Goal: Task Accomplishment & Management: Manage account settings

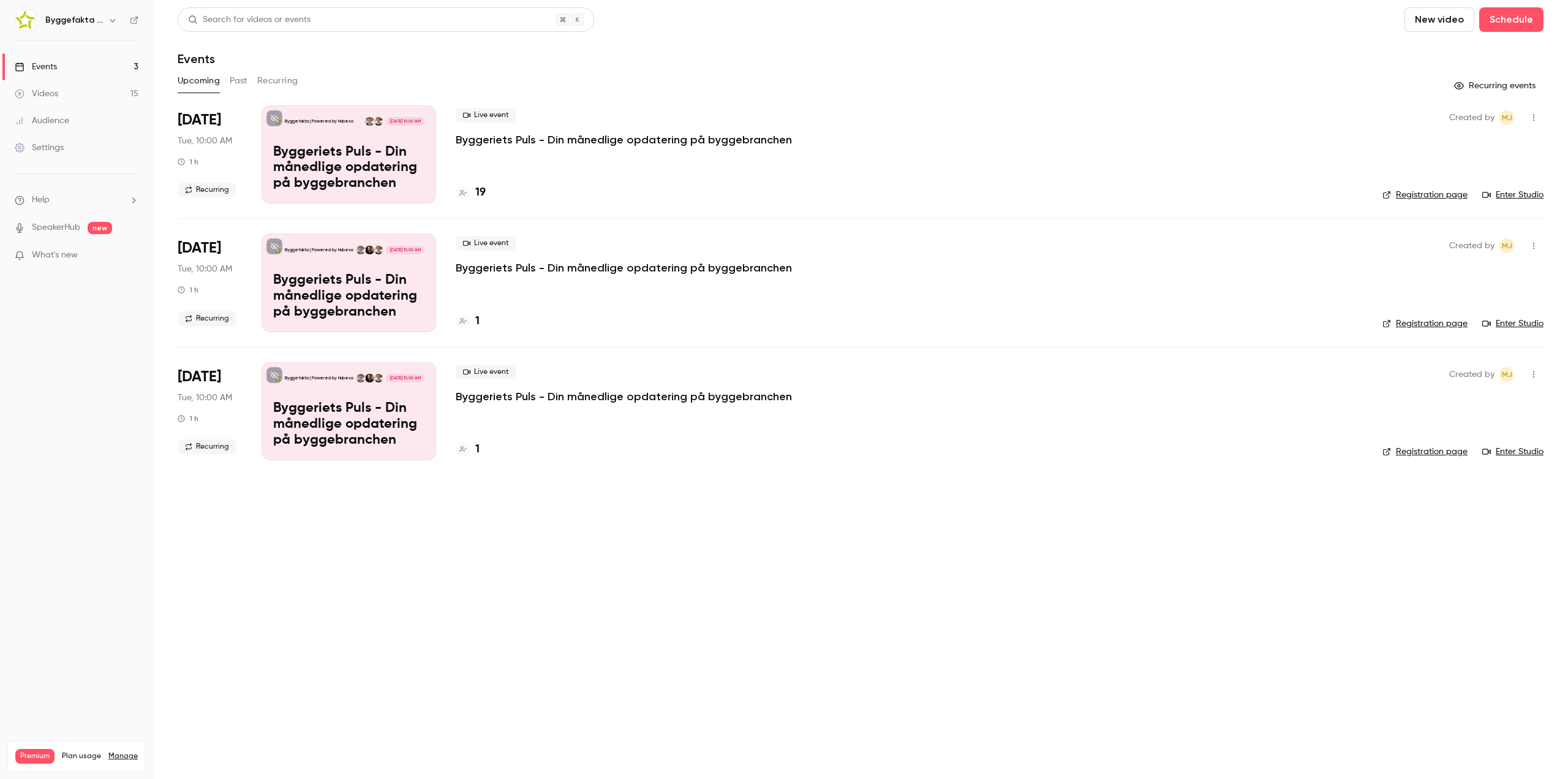
click at [66, 254] on span "What's new" at bounding box center [55, 255] width 46 height 13
click at [354, 610] on div at bounding box center [784, 389] width 1568 height 779
click at [900, 101] on div "Search for videos or events New video Schedule Events Upcoming Past Recurring R…" at bounding box center [861, 241] width 1366 height 468
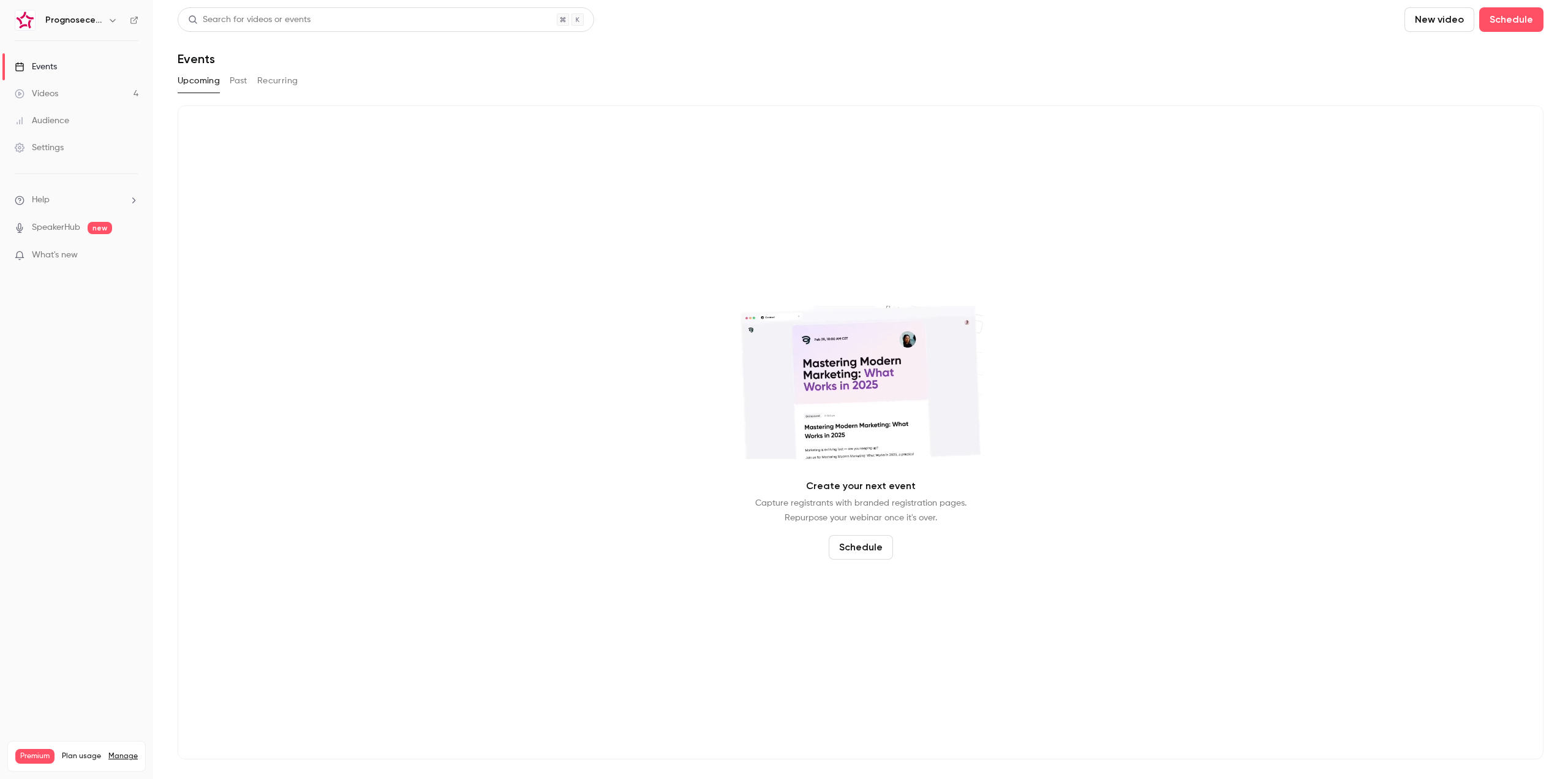
click at [129, 752] on link "Manage" at bounding box center [123, 756] width 30 height 10
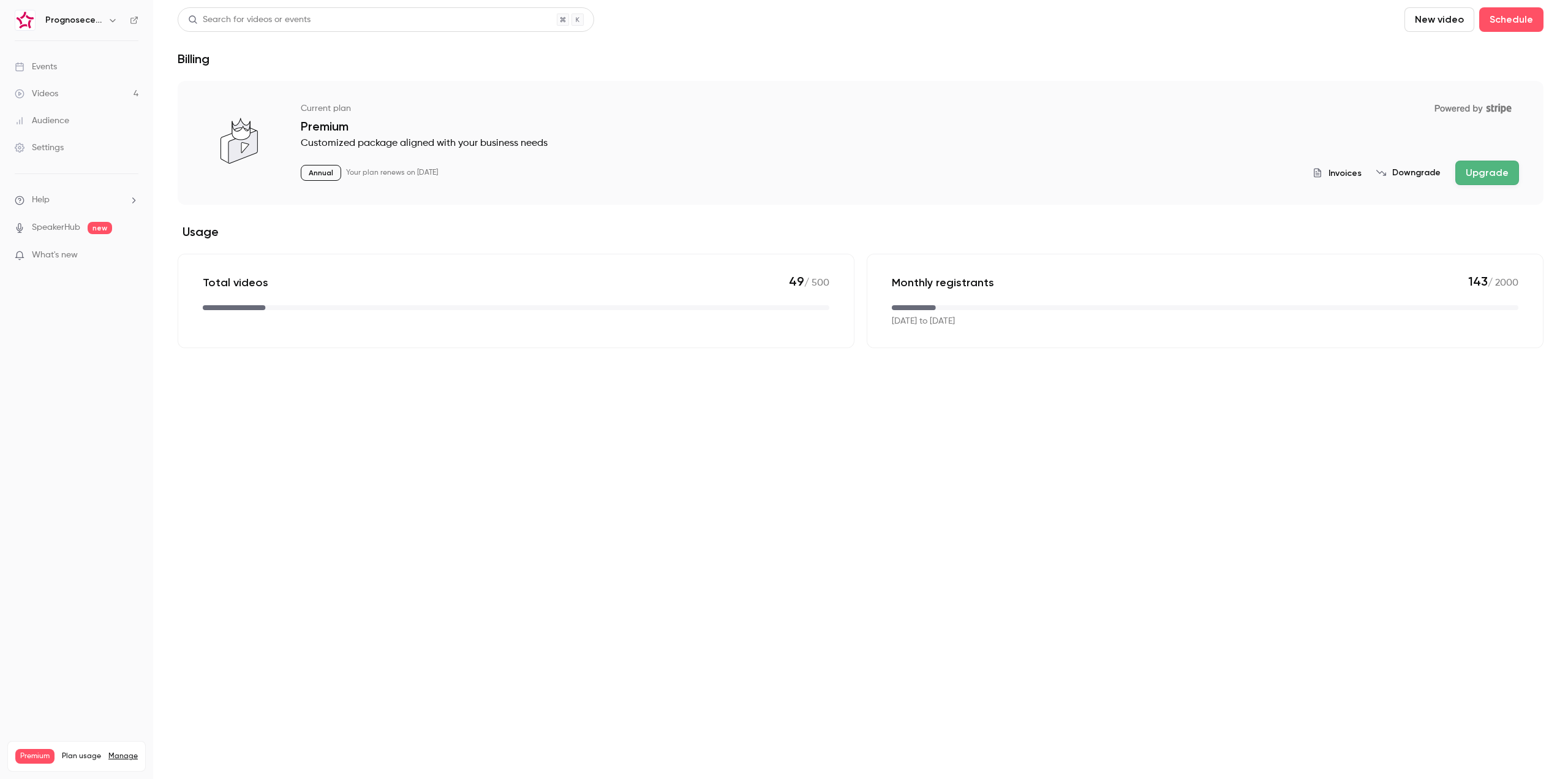
click at [54, 155] on link "Settings" at bounding box center [76, 147] width 153 height 27
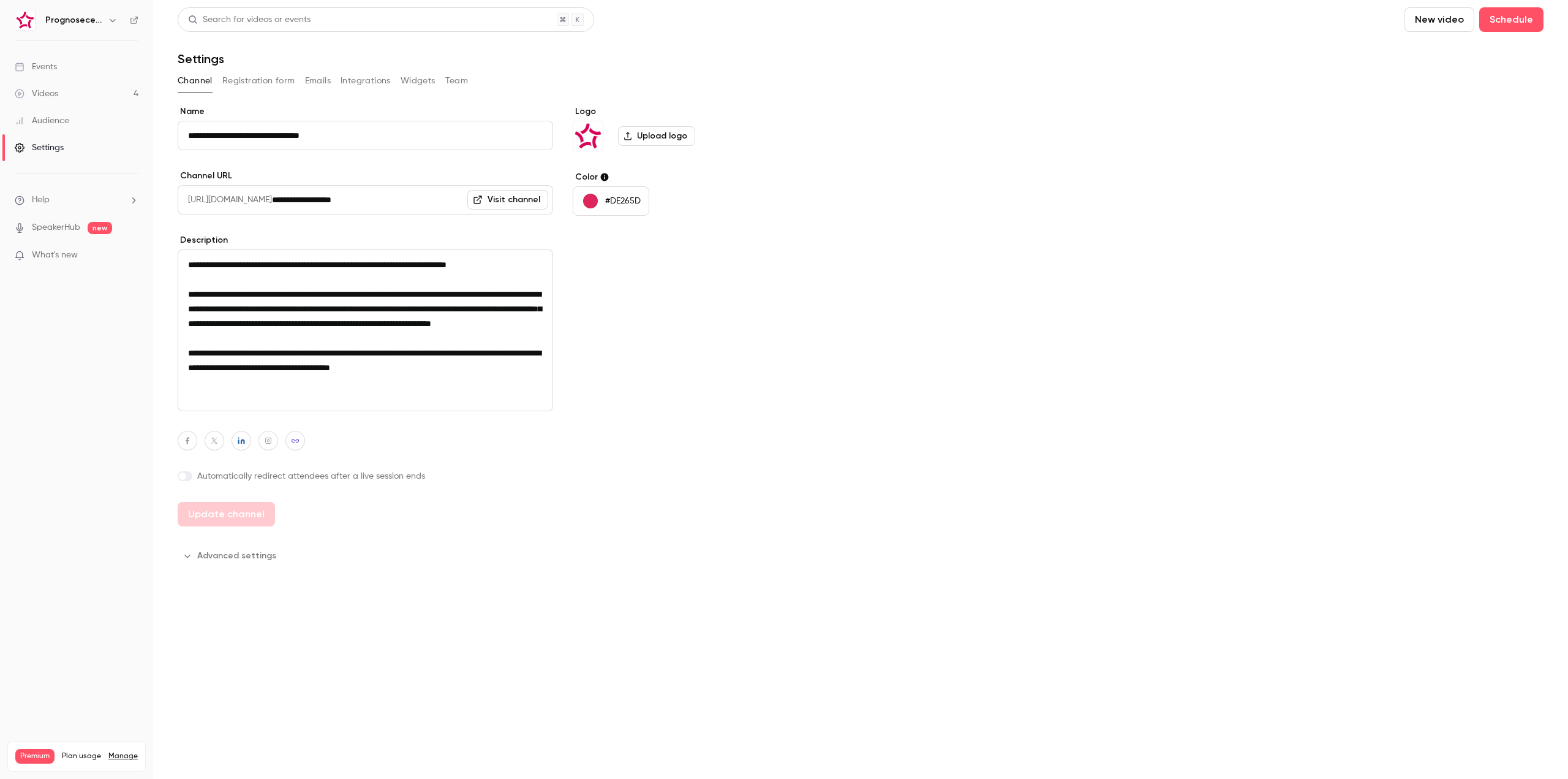
click at [465, 81] on button "Team" at bounding box center [457, 81] width 24 height 20
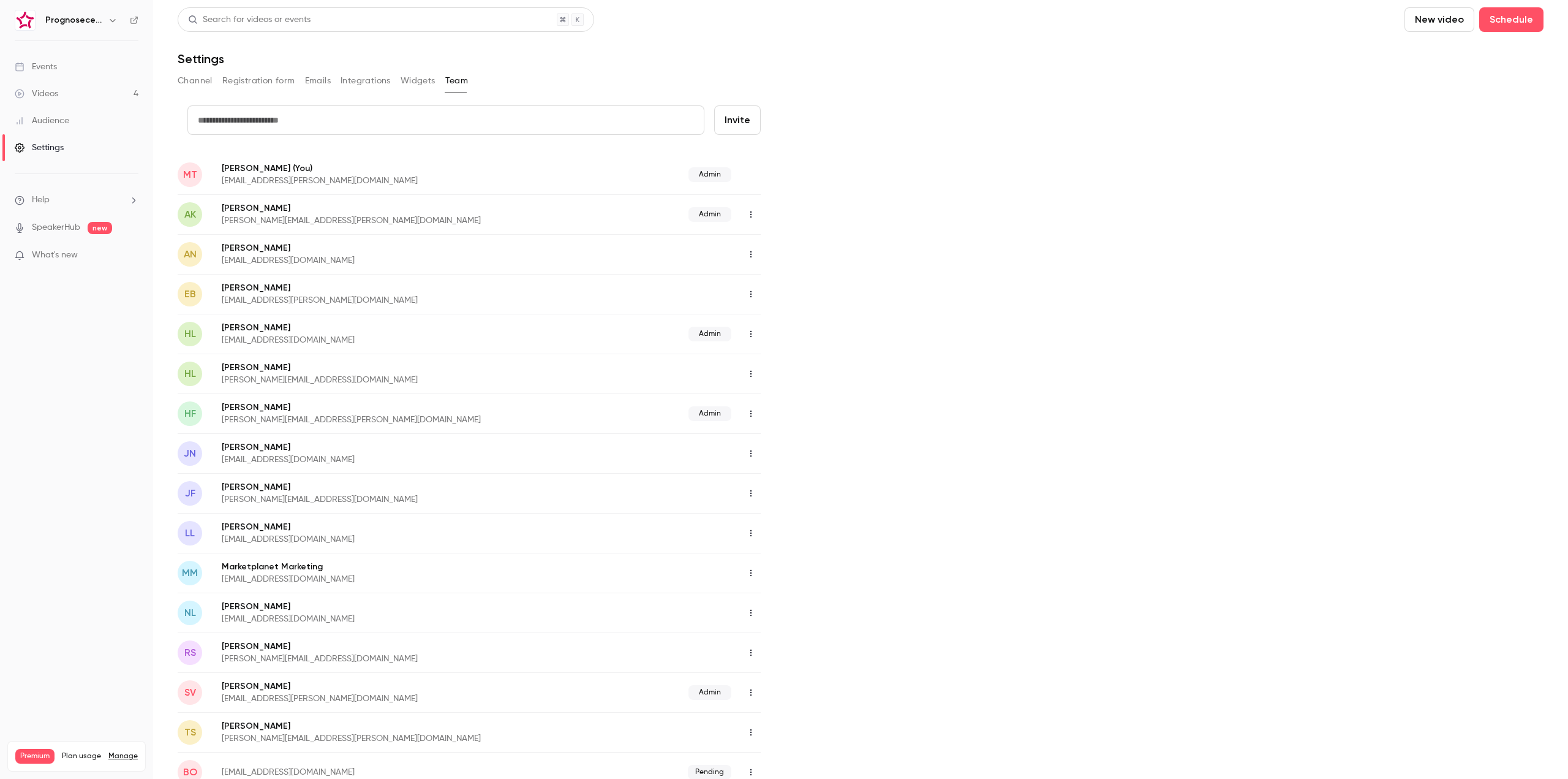
click at [310, 115] on input "text" at bounding box center [445, 120] width 517 height 30
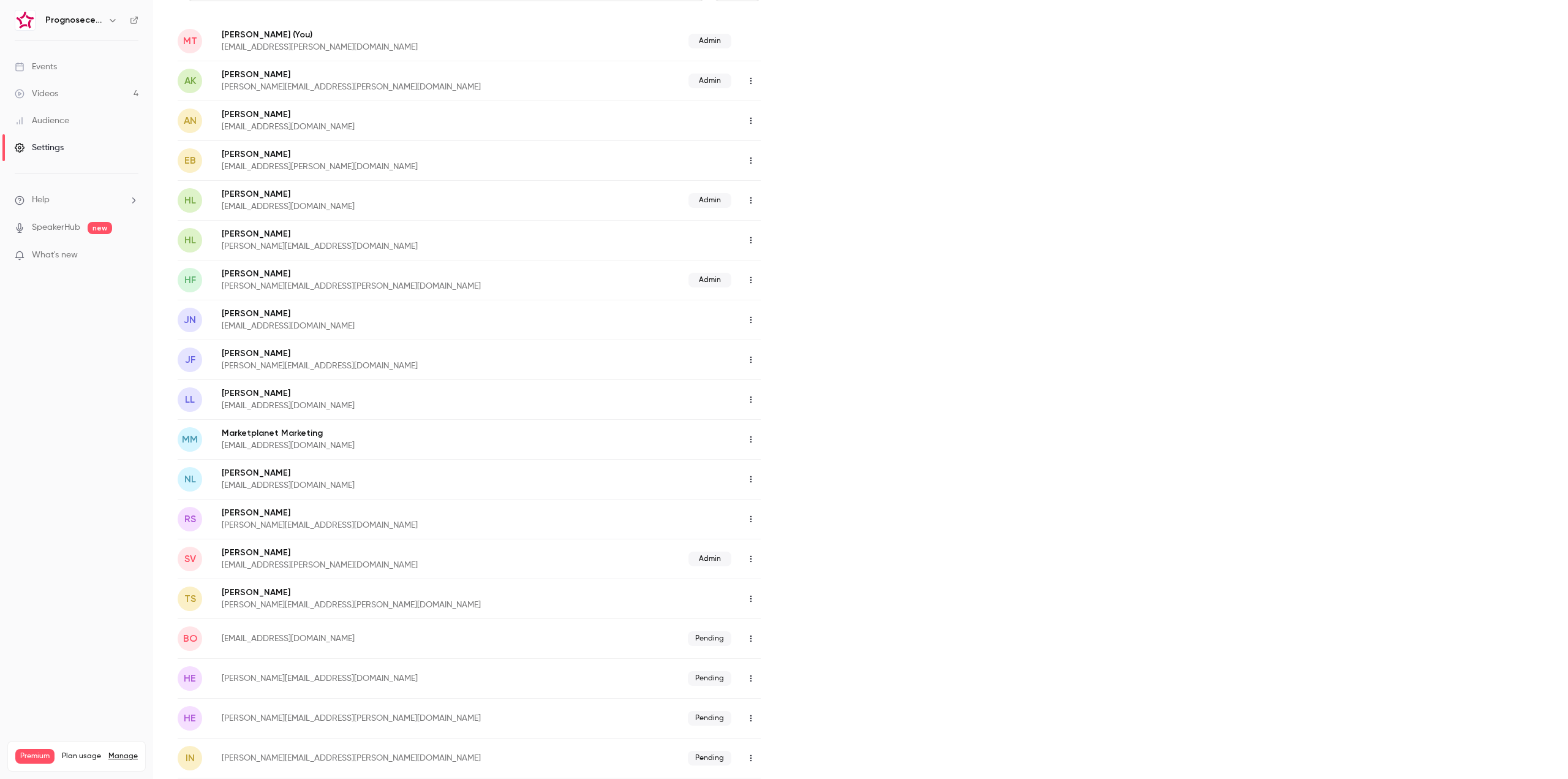
scroll to position [11, 0]
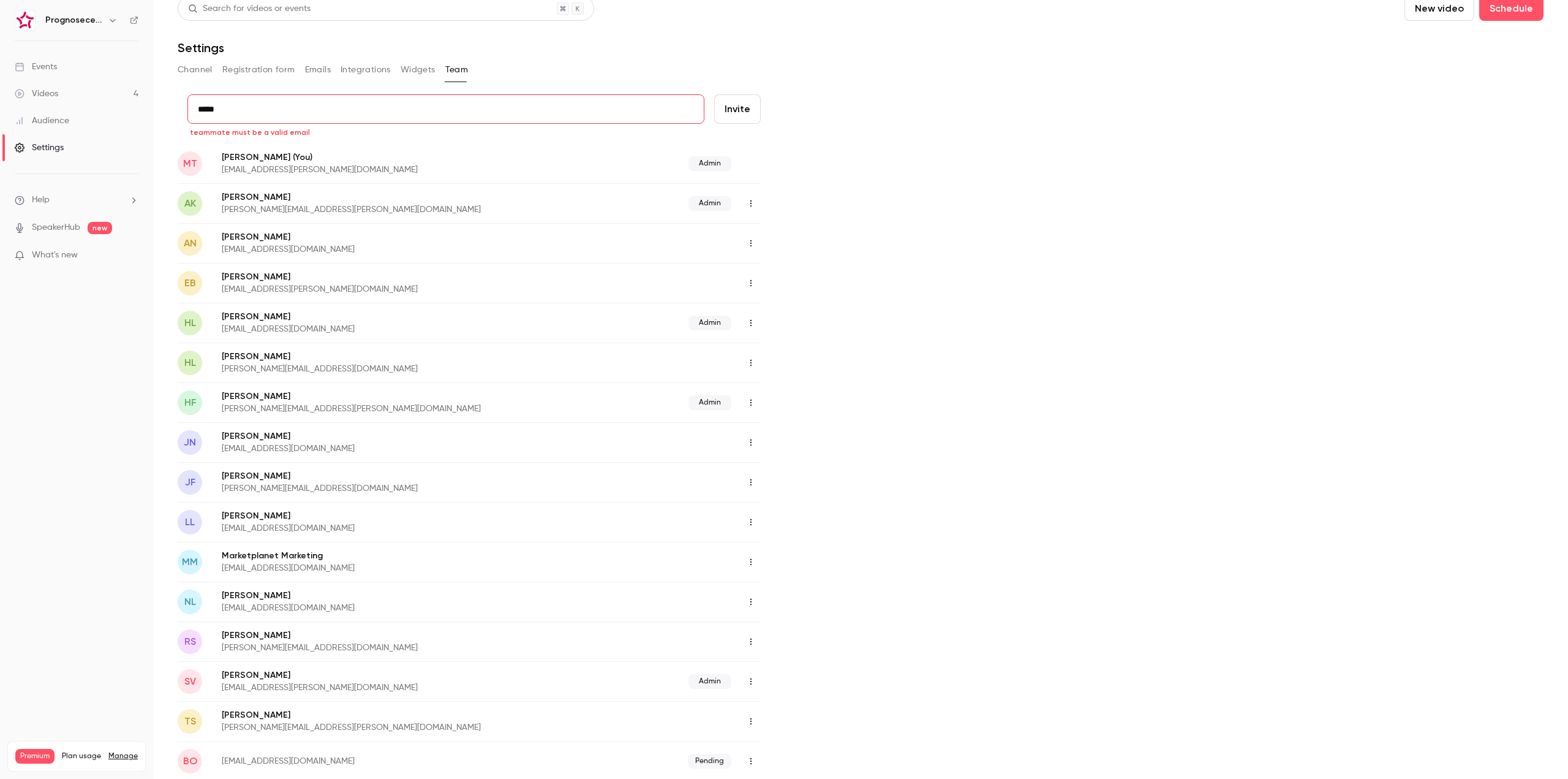
click at [397, 122] on input "*****" at bounding box center [445, 109] width 517 height 30
drag, startPoint x: 408, startPoint y: 111, endPoint x: 114, endPoint y: 111, distance: 294.0
click at [114, 113] on div "Prognosecenteret | Powered by Hubexo Events Videos 4 Audience Settings Help Spe…" at bounding box center [784, 389] width 1568 height 779
paste input "**********"
type input "**********"
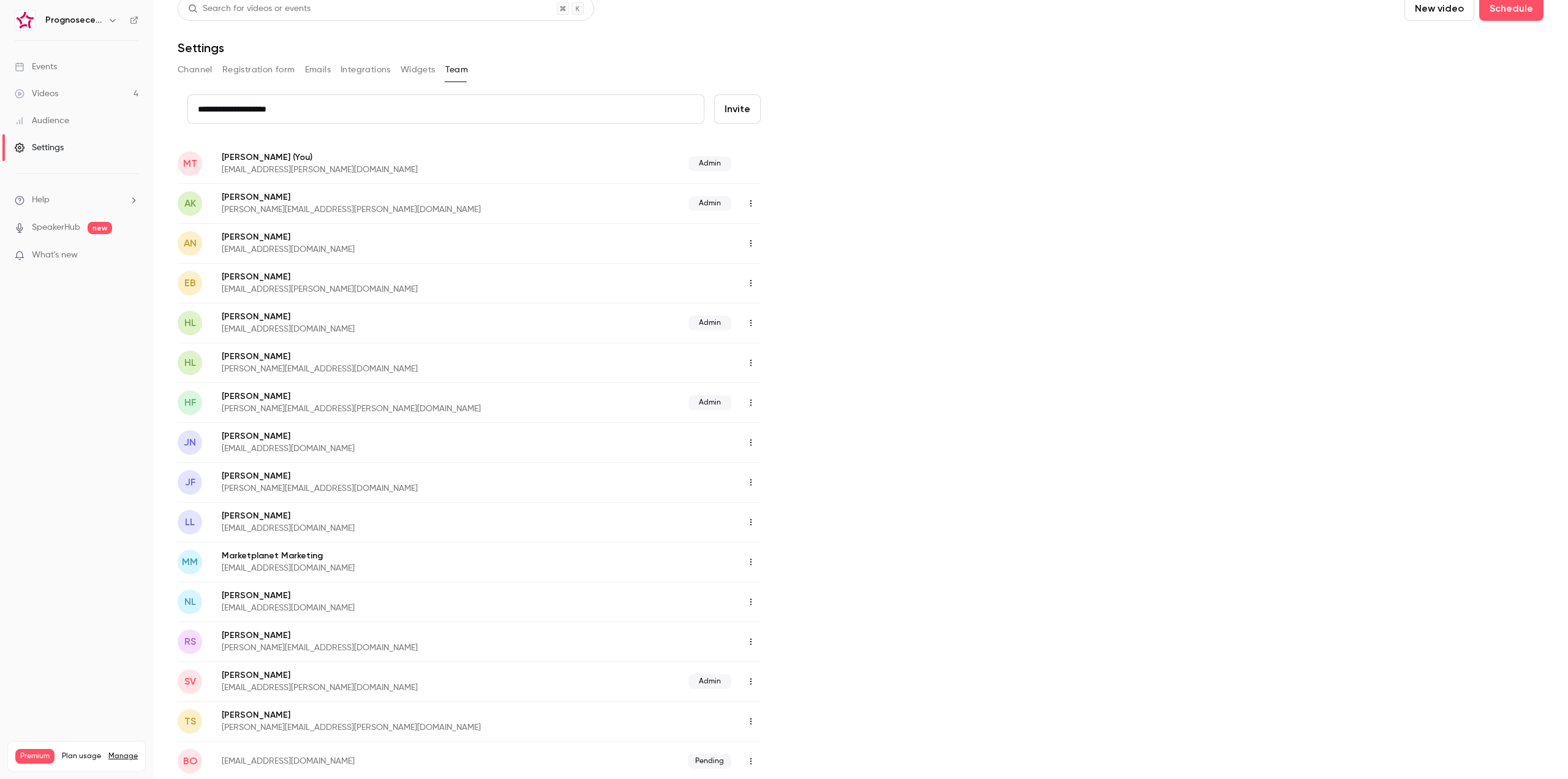
click at [735, 111] on button "Invite" at bounding box center [737, 109] width 46 height 30
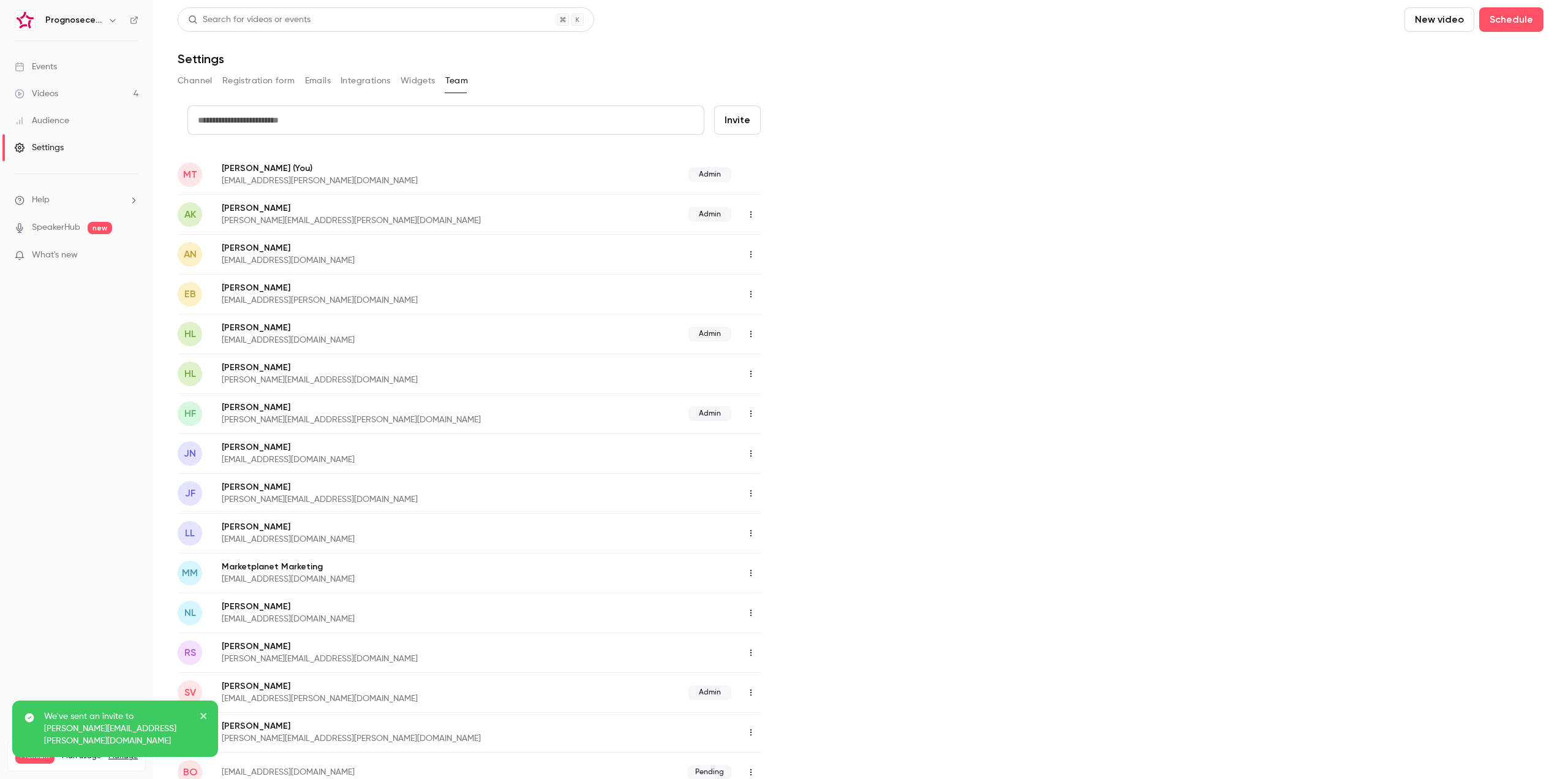
click at [188, 82] on button "Channel" at bounding box center [195, 81] width 35 height 20
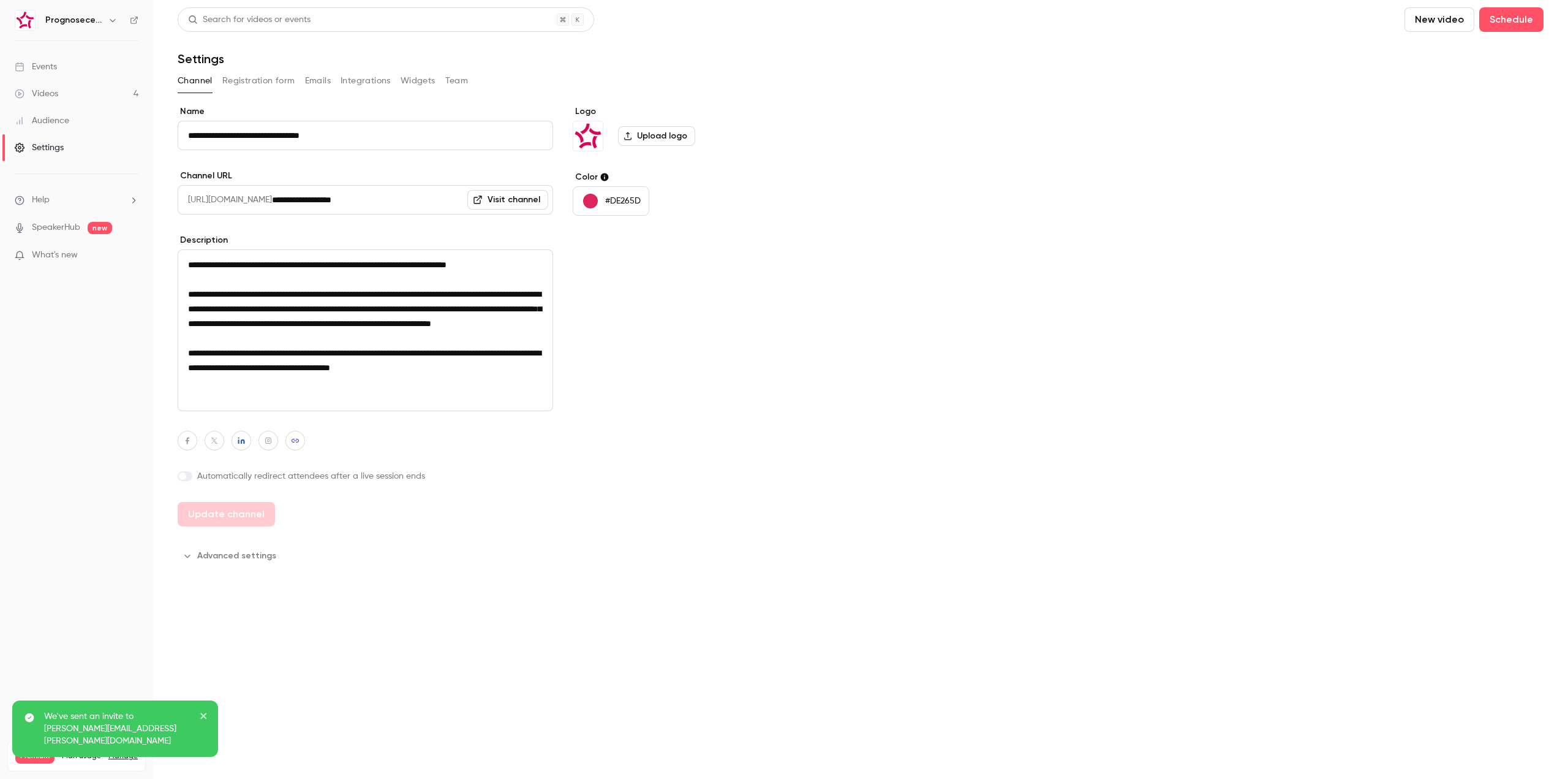
click at [247, 80] on button "Registration form" at bounding box center [259, 81] width 73 height 20
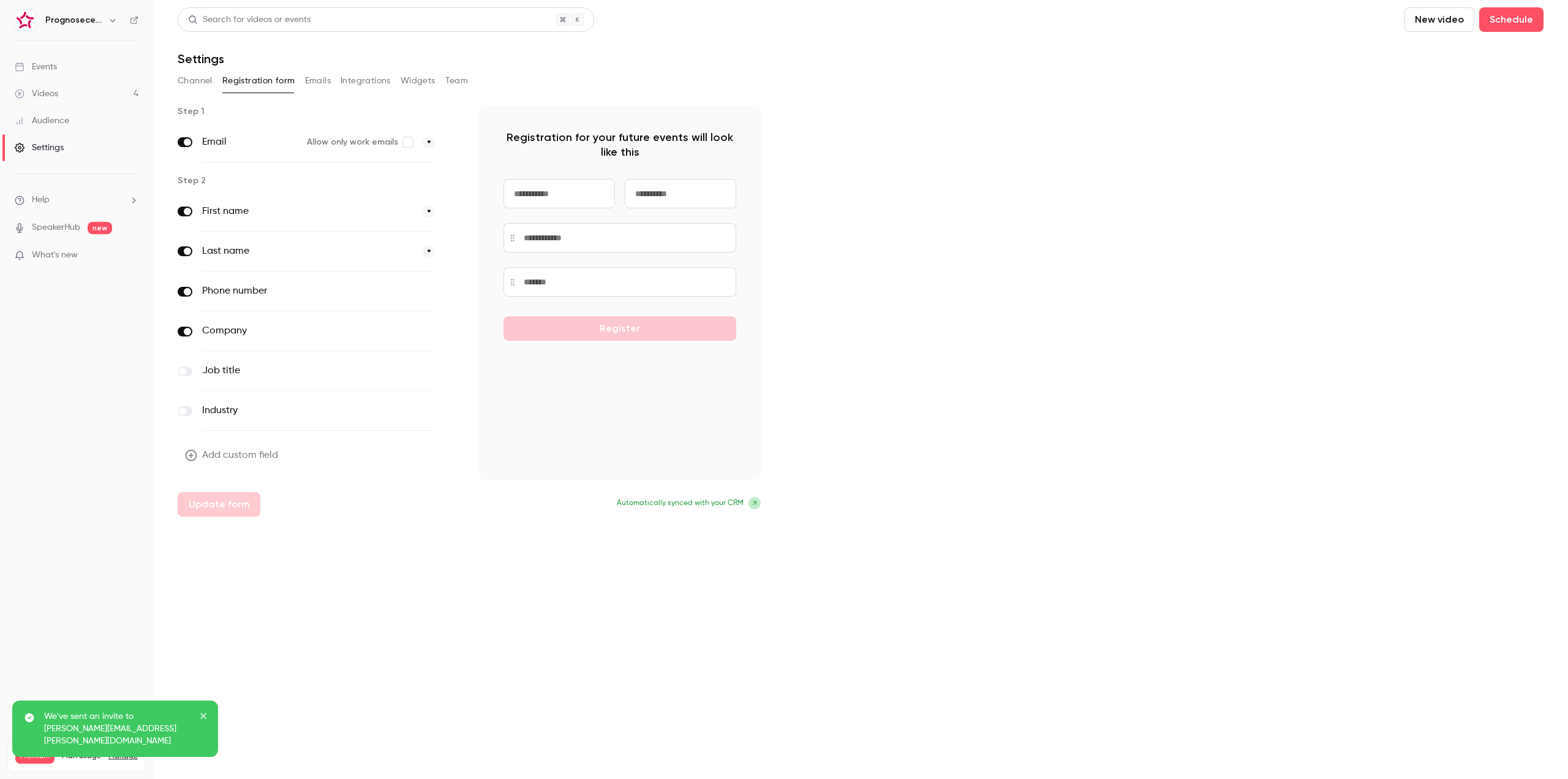
click at [447, 77] on button "Team" at bounding box center [457, 81] width 24 height 20
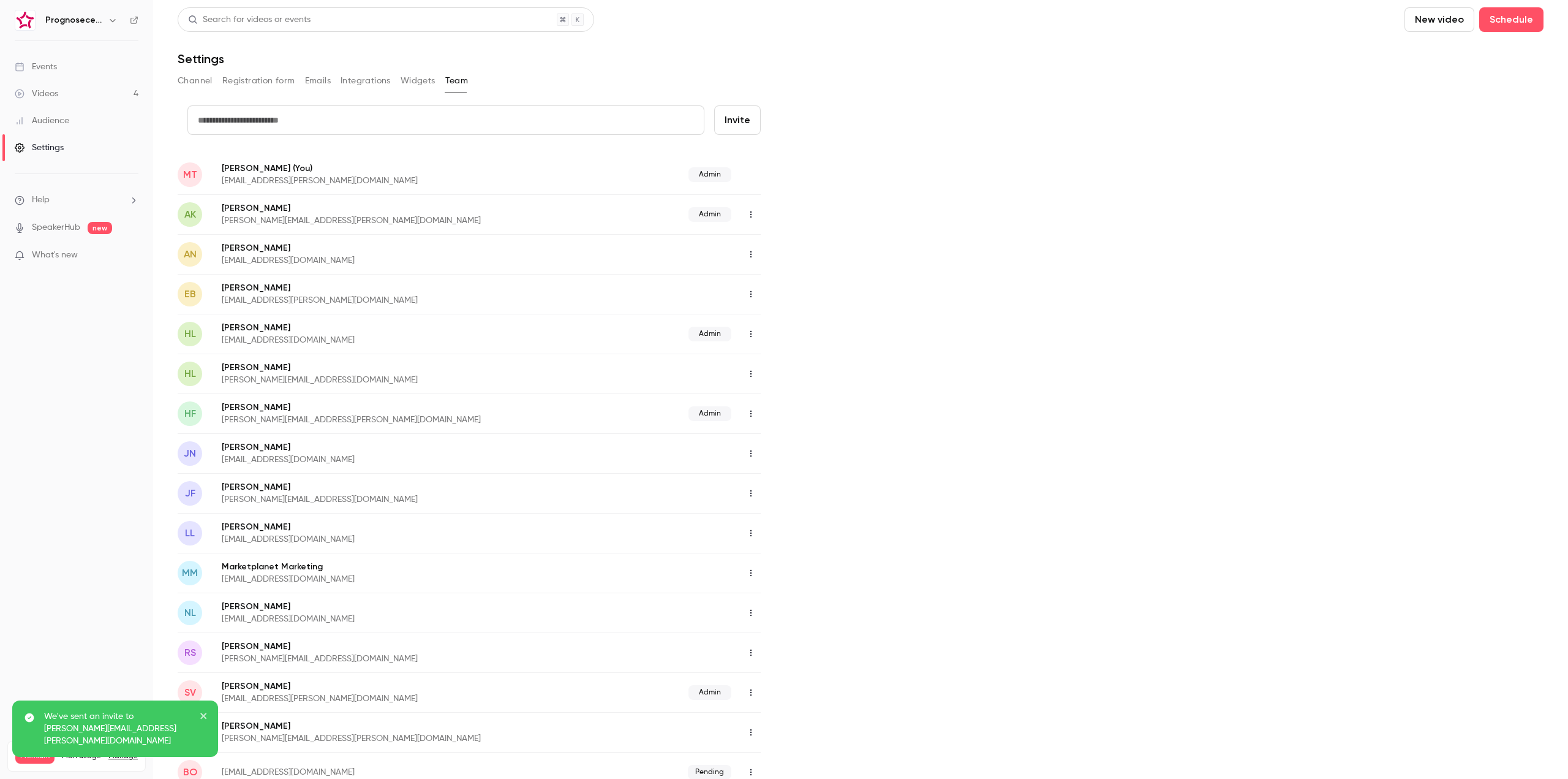
click at [108, 20] on icon "button" at bounding box center [113, 20] width 10 height 10
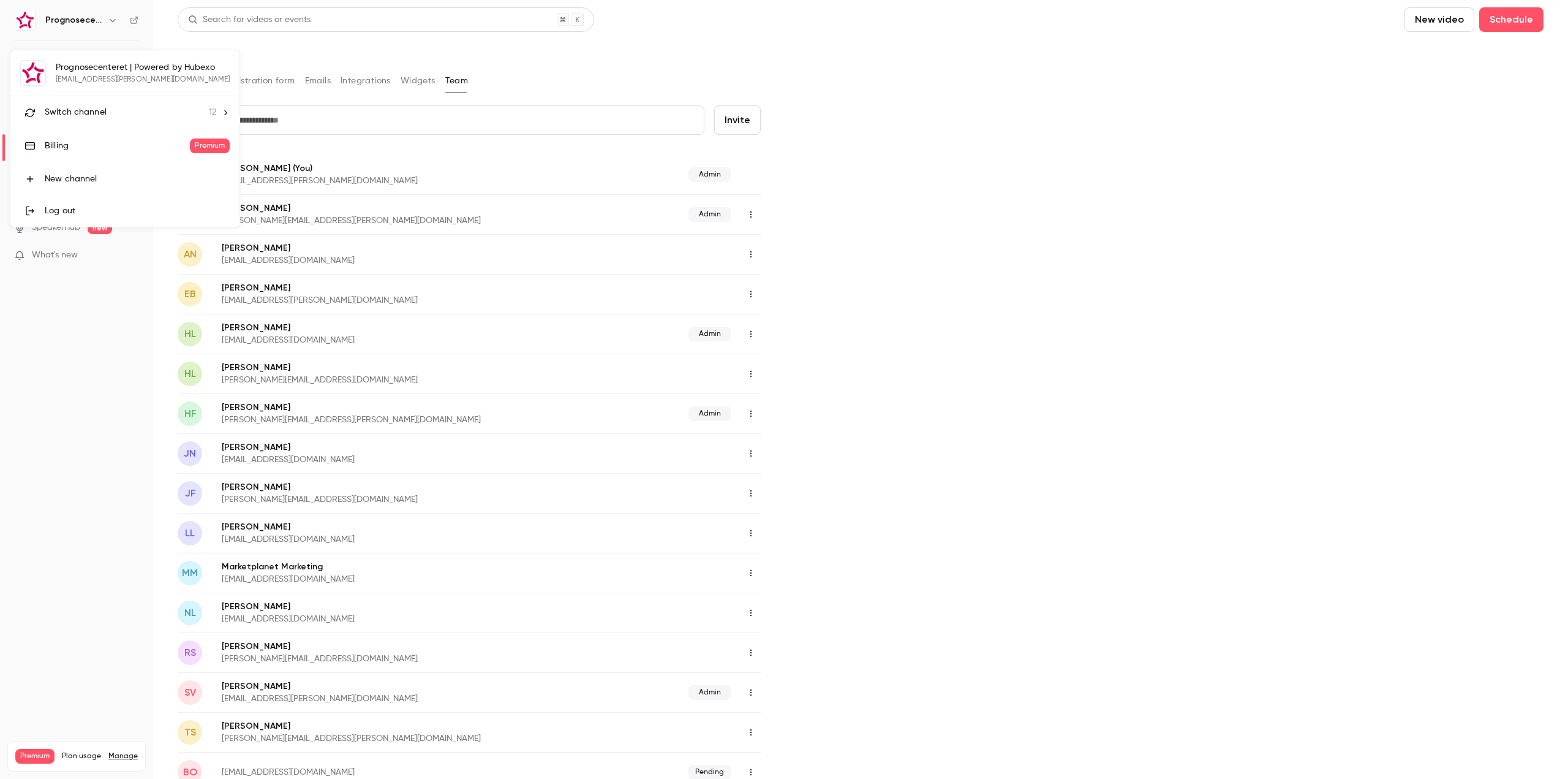
click at [87, 110] on span "Switch channel" at bounding box center [75, 112] width 62 height 13
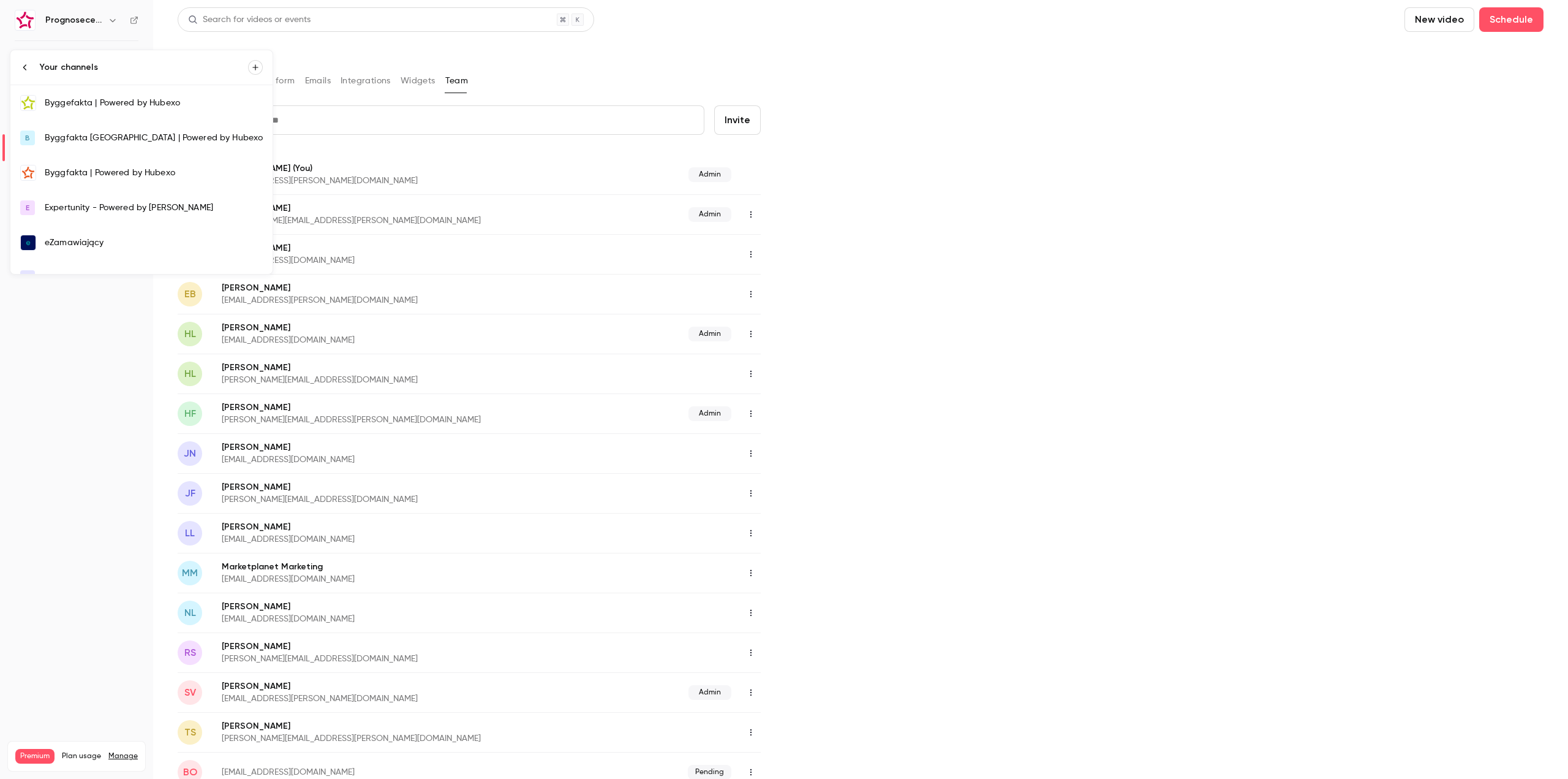
click at [103, 105] on div "Byggefakta | Powered by Hubexo" at bounding box center [154, 103] width 218 height 13
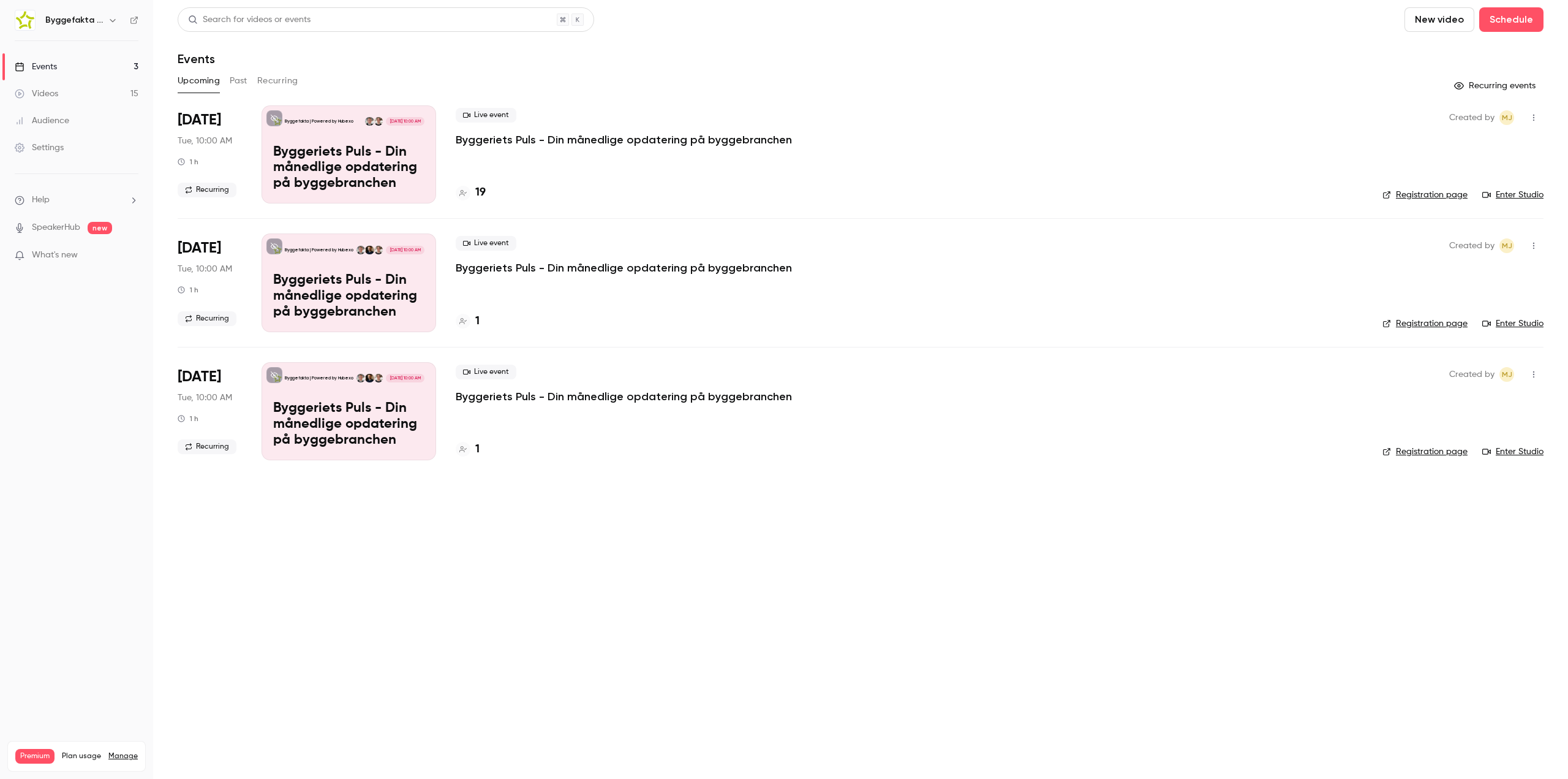
click at [71, 145] on link "Settings" at bounding box center [76, 147] width 153 height 27
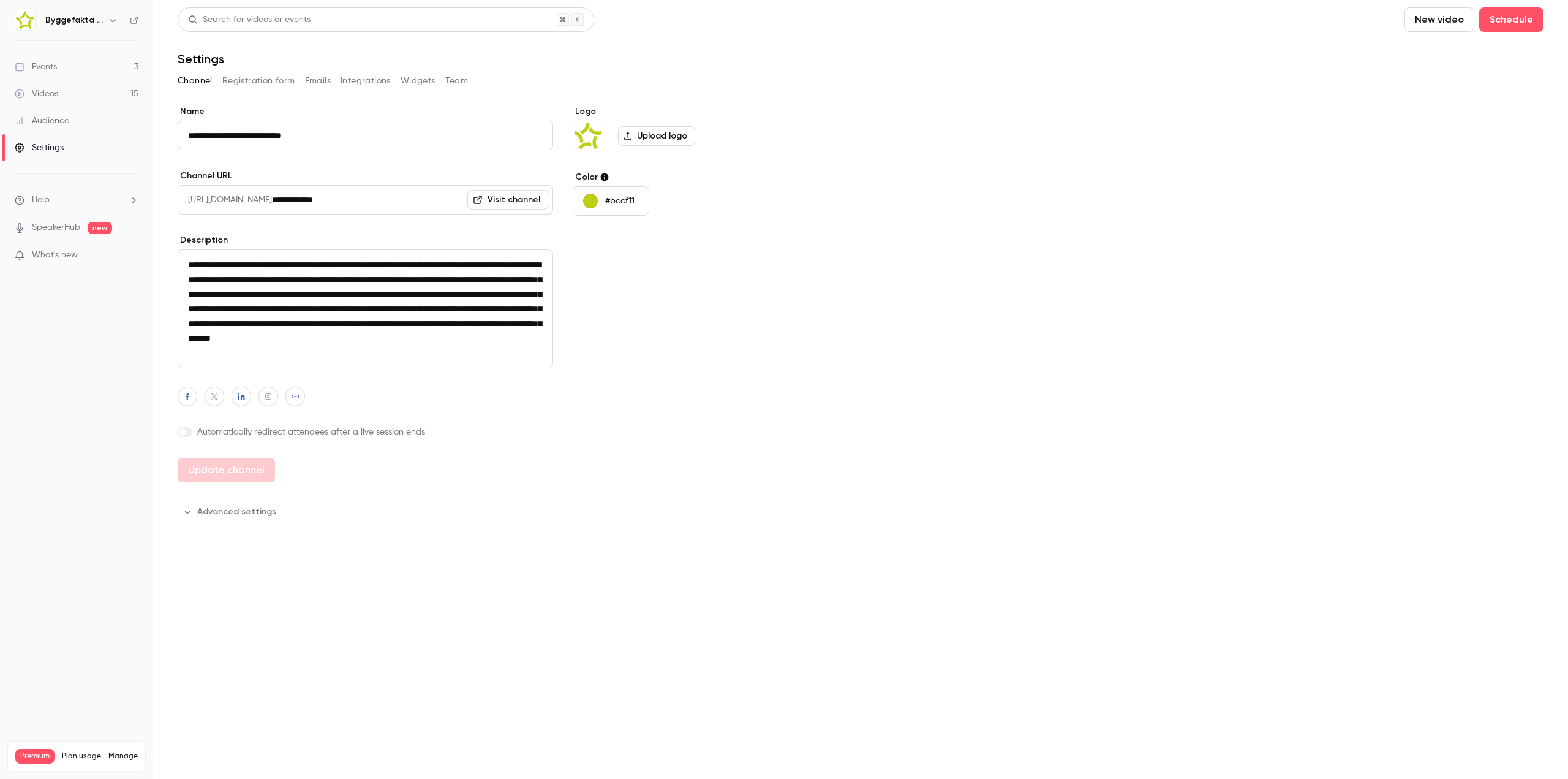
click at [446, 76] on button "Team" at bounding box center [457, 81] width 24 height 20
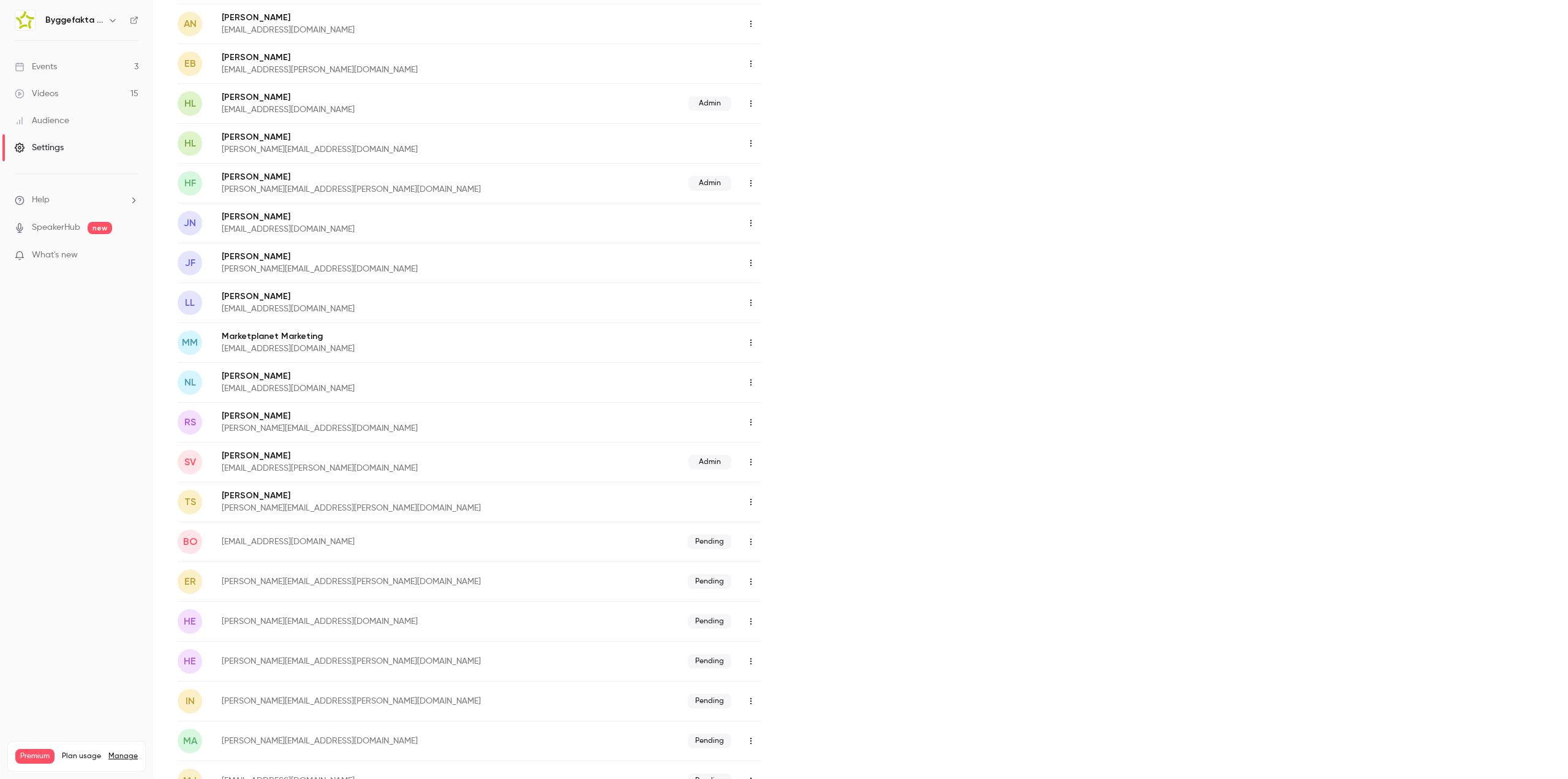
scroll to position [419, 0]
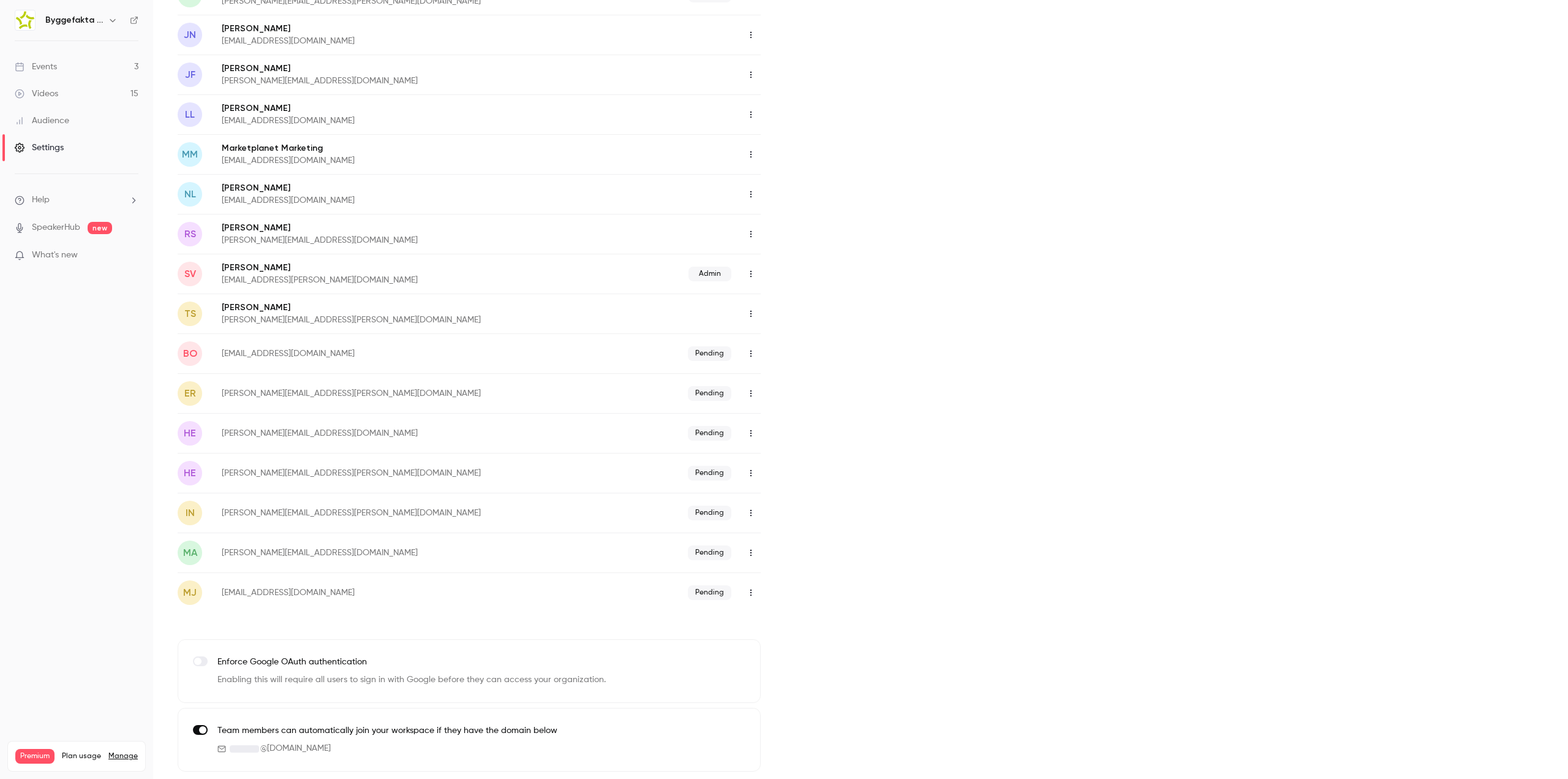
drag, startPoint x: 217, startPoint y: 752, endPoint x: 214, endPoint y: 740, distance: 12.4
click at [217, 751] on icon at bounding box center [221, 748] width 9 height 9
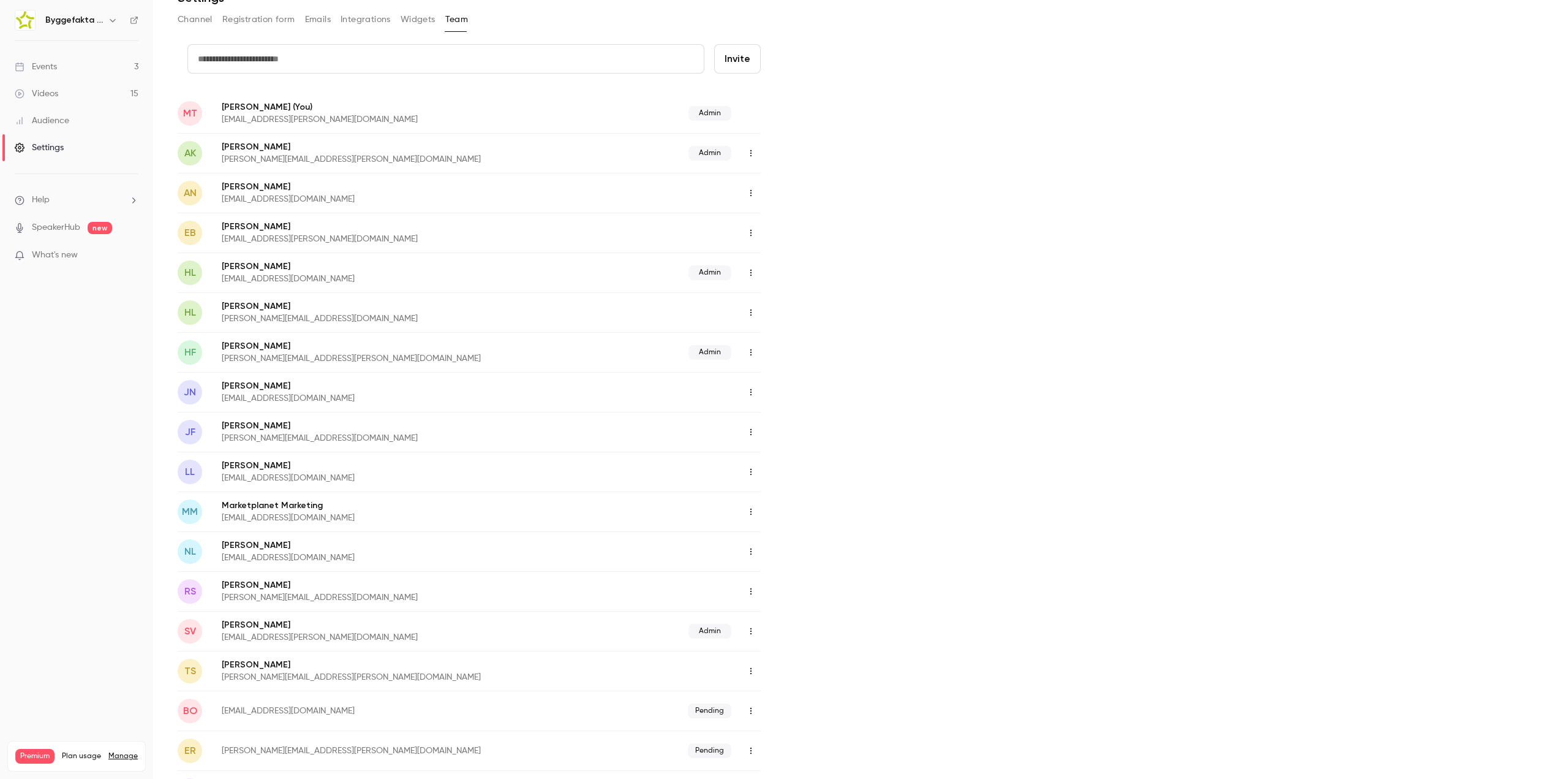
scroll to position [0, 0]
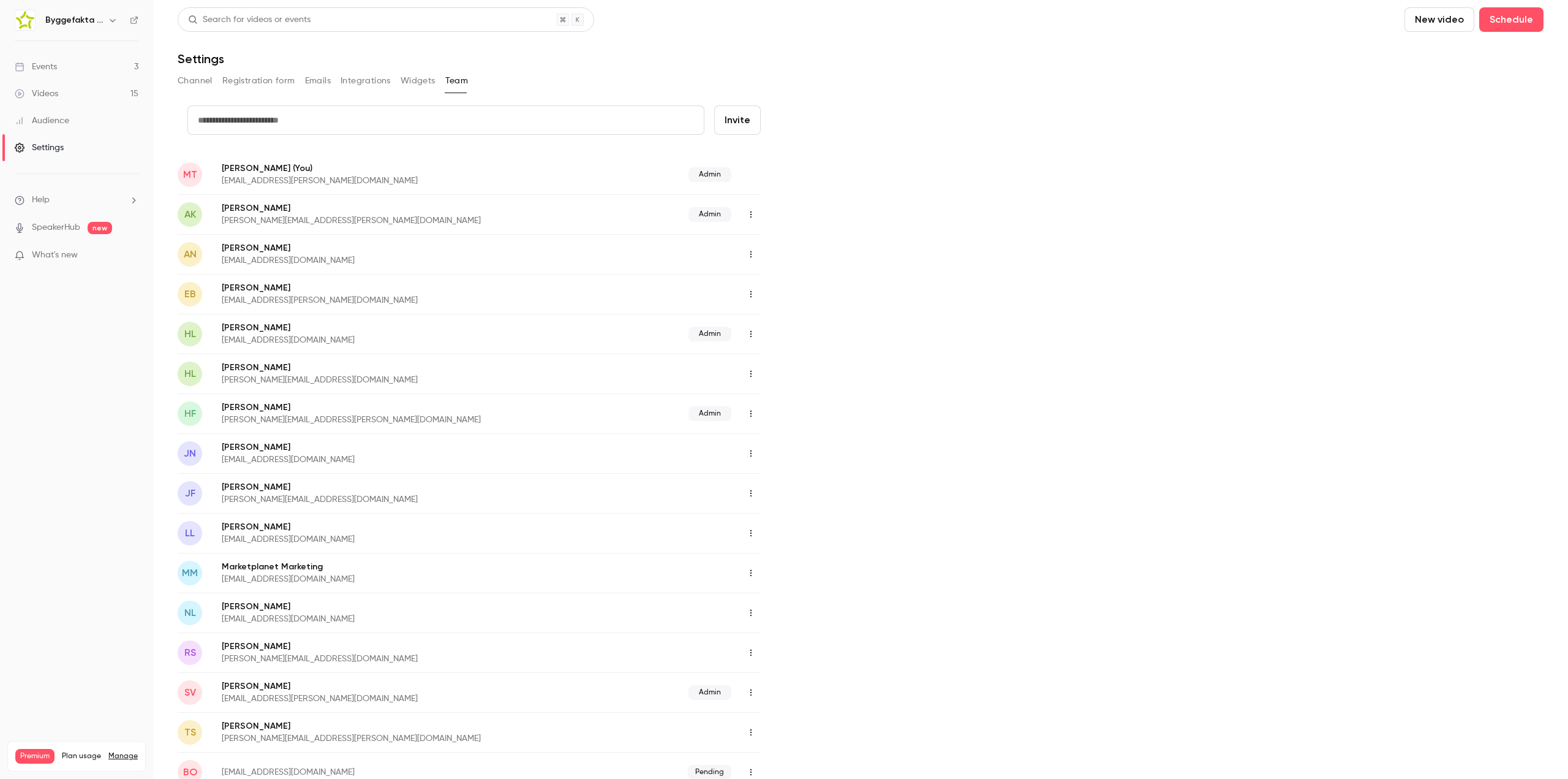
drag, startPoint x: 1129, startPoint y: 417, endPoint x: 1138, endPoint y: 402, distance: 17.5
click at [1129, 417] on div "credit card Invite MT Mads Toft Jensen (You) mads.jensen@byggefakta.dk Admin AK…" at bounding box center [861, 647] width 1366 height 1085
